Goal: Find specific page/section

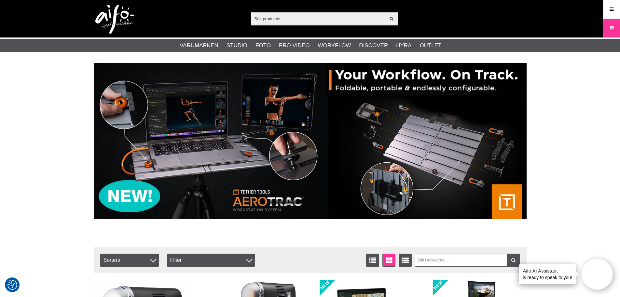
click at [314, 22] on input "text" at bounding box center [318, 19] width 134 height 10
paste input "0207017066"
type input "0207017066"
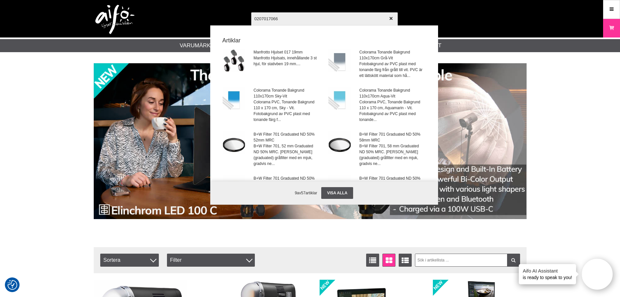
drag, startPoint x: 285, startPoint y: 17, endPoint x: 133, endPoint y: 23, distance: 152.5
click at [133, 23] on div "0207017066 Visa alla Artiklar Manfrotto Hjulset 017 19mm Manfrotto Hjulsats, in…" at bounding box center [310, 18] width 443 height 37
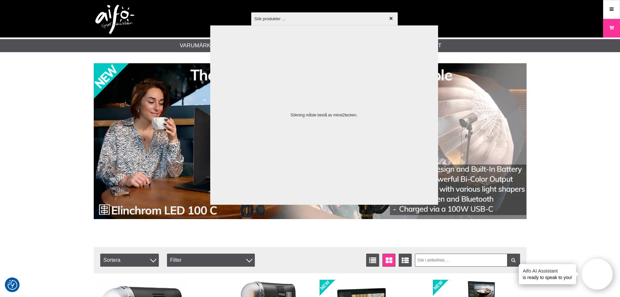
click at [309, 21] on input "text" at bounding box center [324, 18] width 146 height 23
paste input "CUC2415"
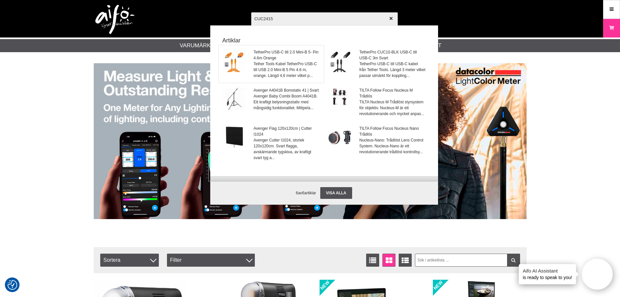
type input "CUC2415"
click at [241, 60] on img at bounding box center [234, 60] width 23 height 23
